Goal: Task Accomplishment & Management: Manage account settings

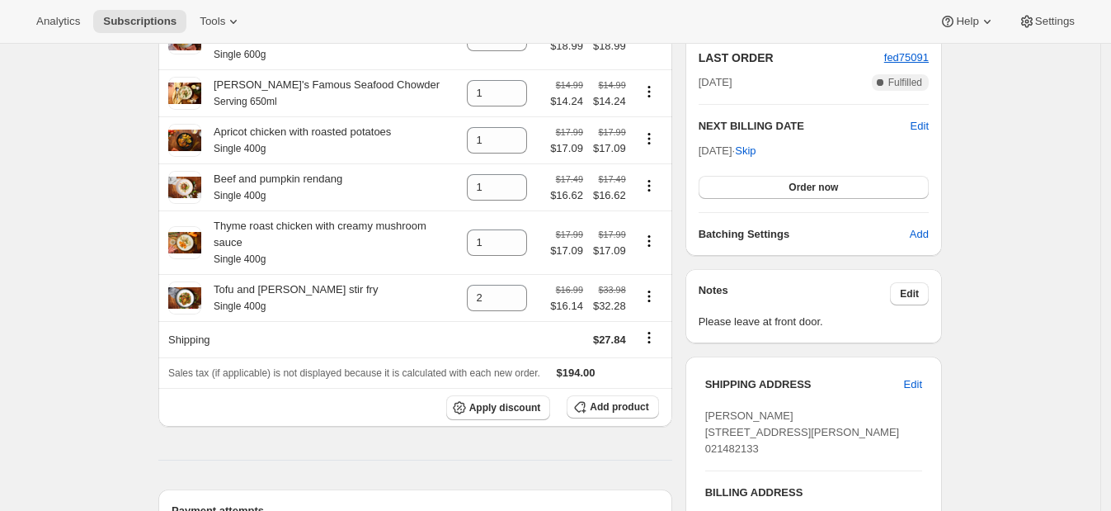
scroll to position [412, 0]
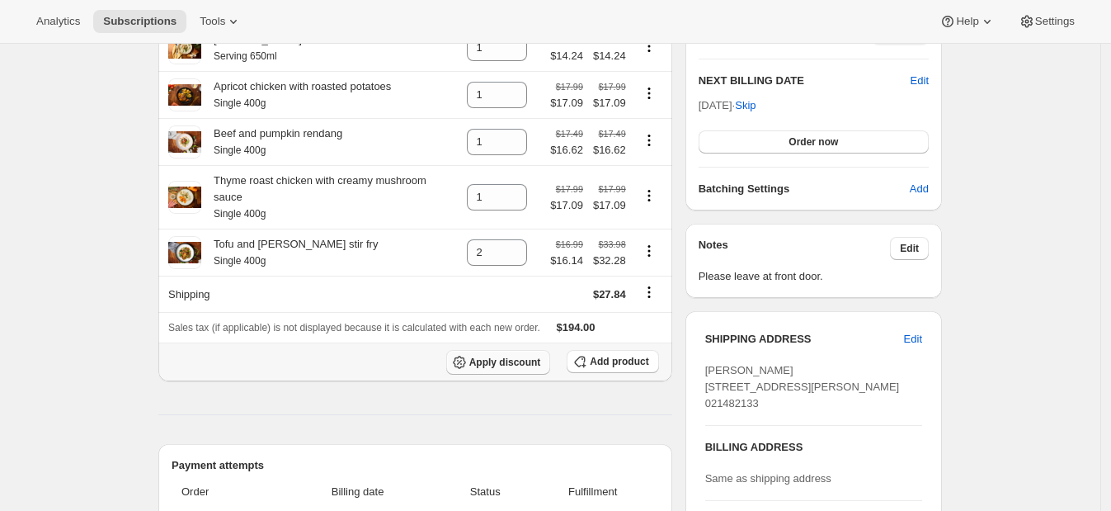
click at [507, 356] on span "Apply discount" at bounding box center [505, 362] width 72 height 13
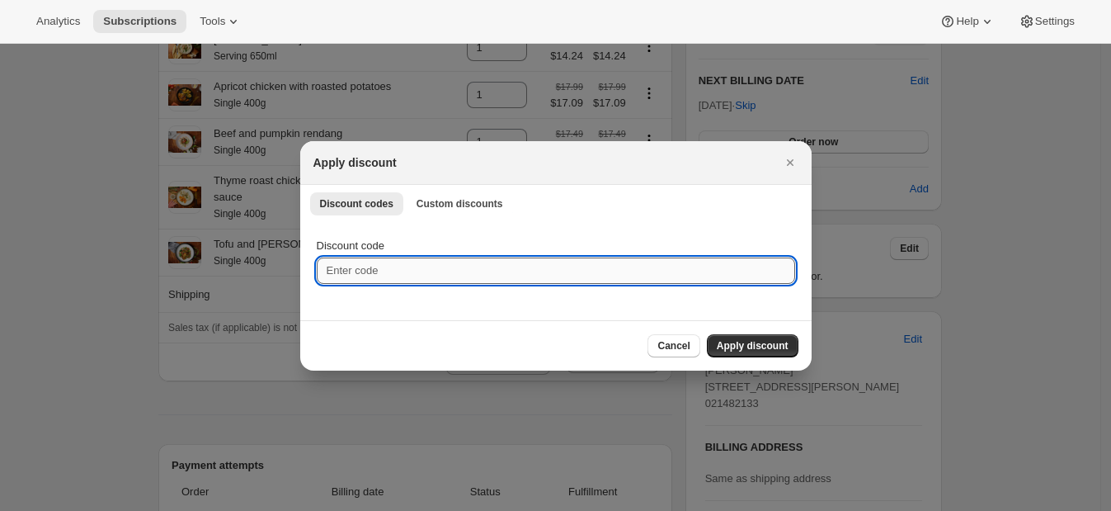
click at [412, 271] on input "Discount code" at bounding box center [556, 270] width 478 height 26
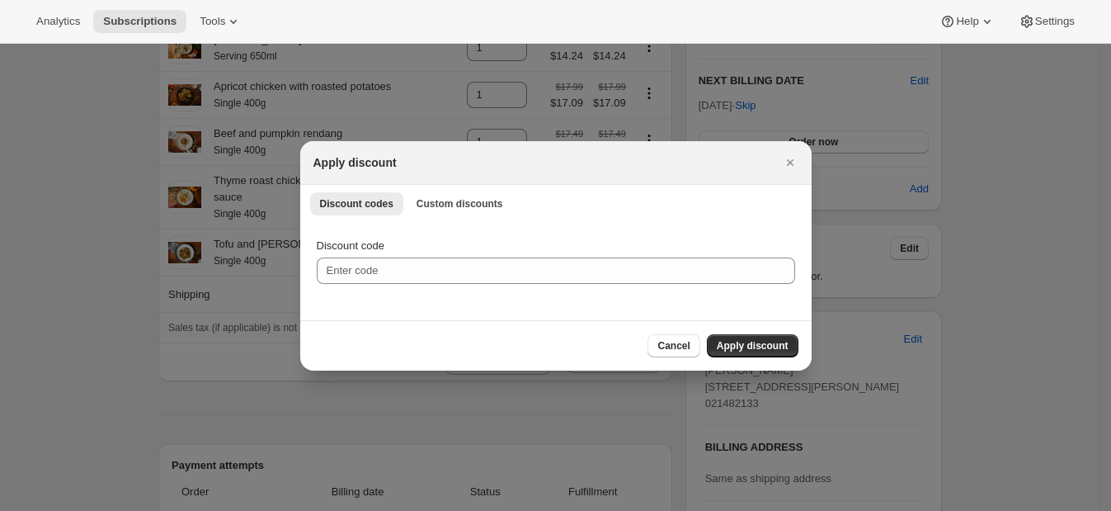
click at [399, 213] on ul "Discount codes Custom discounts More views" at bounding box center [556, 202] width 498 height 23
click at [421, 204] on span "Custom discounts" at bounding box center [460, 203] width 87 height 13
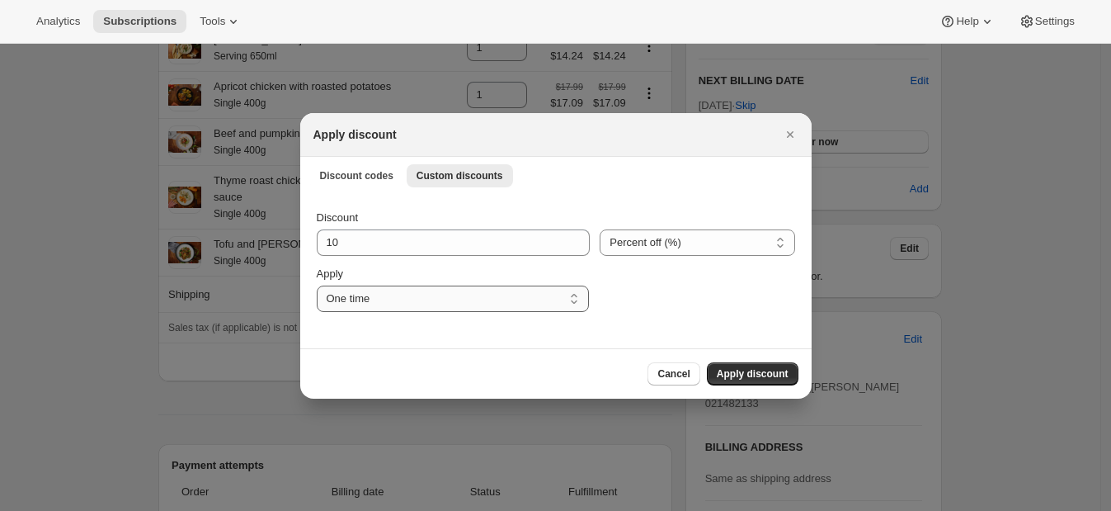
click at [464, 299] on select "One time Specify instances... Indefinitely" at bounding box center [453, 298] width 272 height 26
click at [763, 373] on span "Apply discount" at bounding box center [753, 373] width 72 height 13
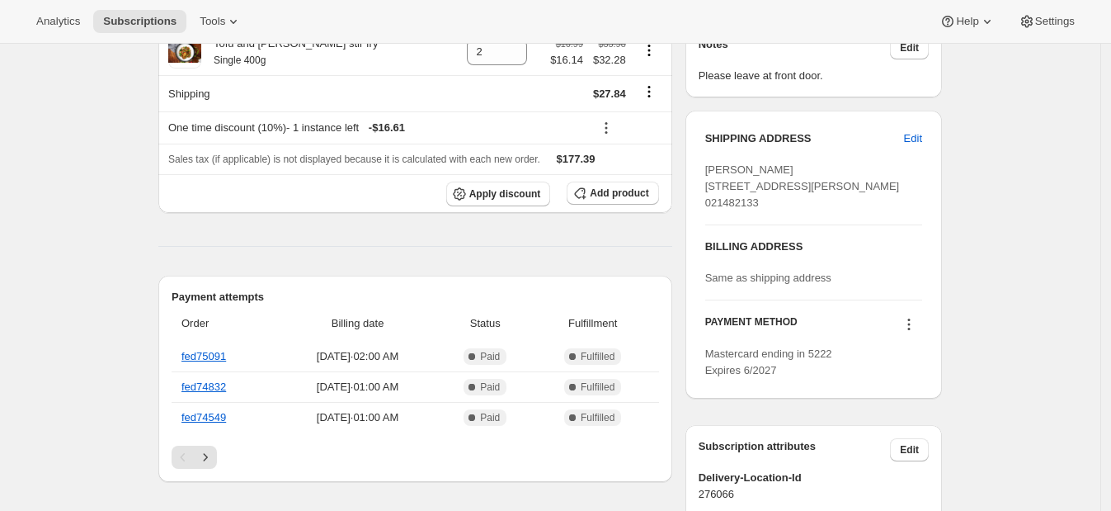
scroll to position [619, 0]
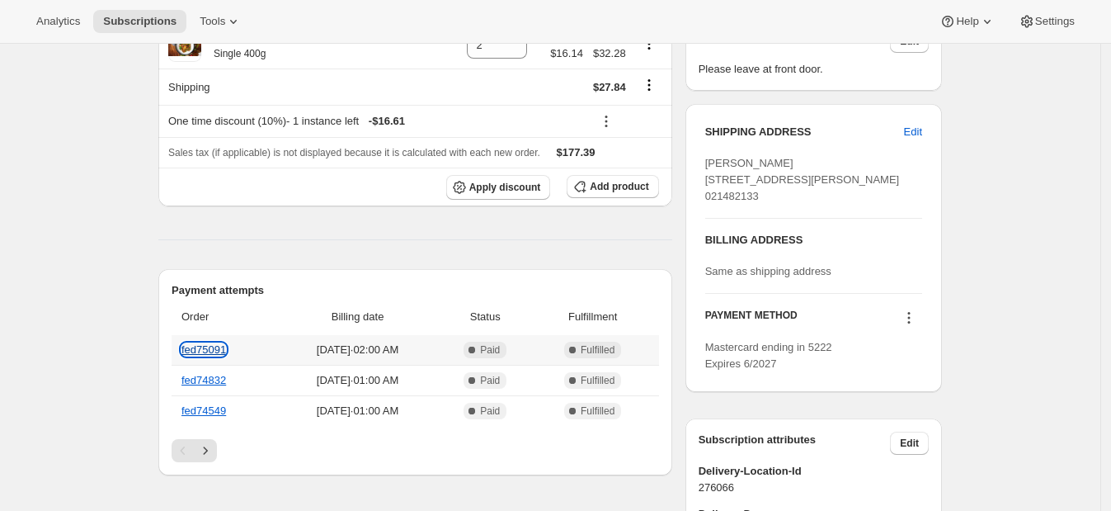
click at [210, 343] on link "fed75091" at bounding box center [203, 349] width 45 height 12
